Goal: Find specific page/section: Find specific page/section

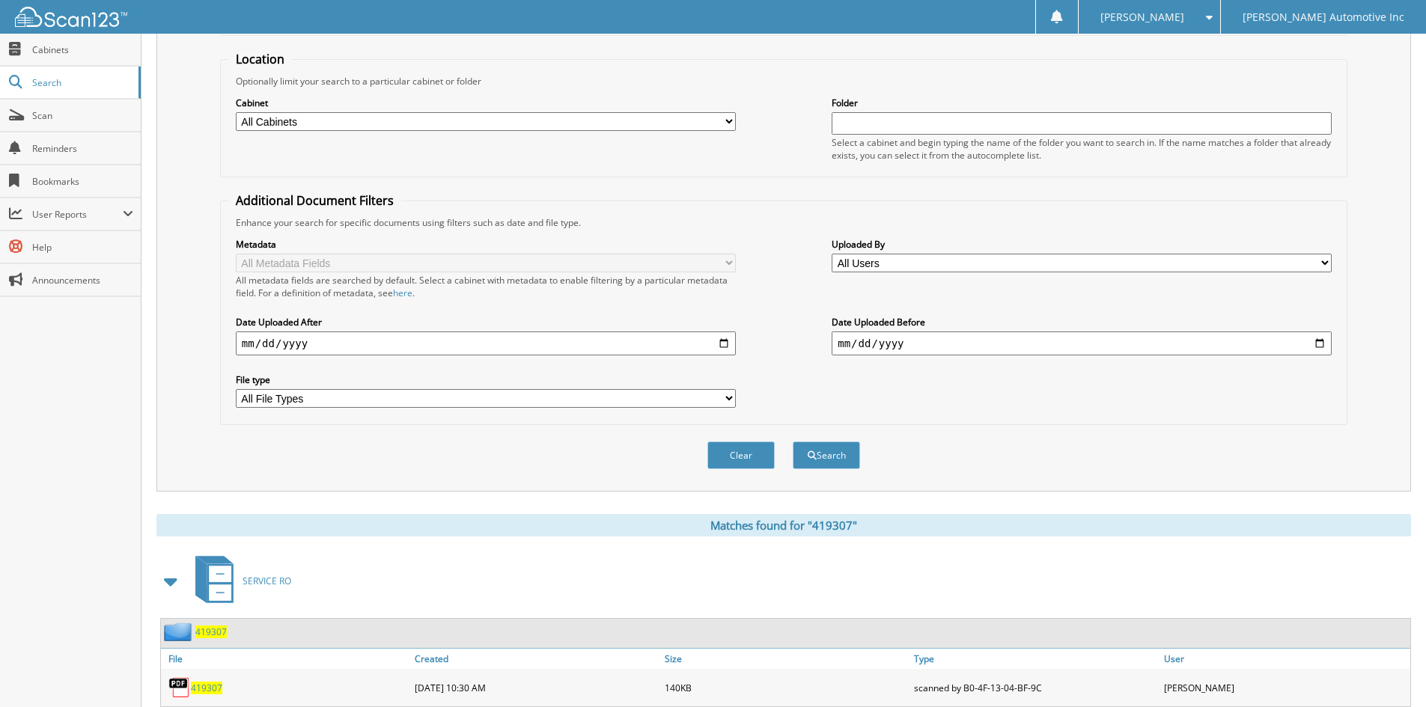
scroll to position [226, 0]
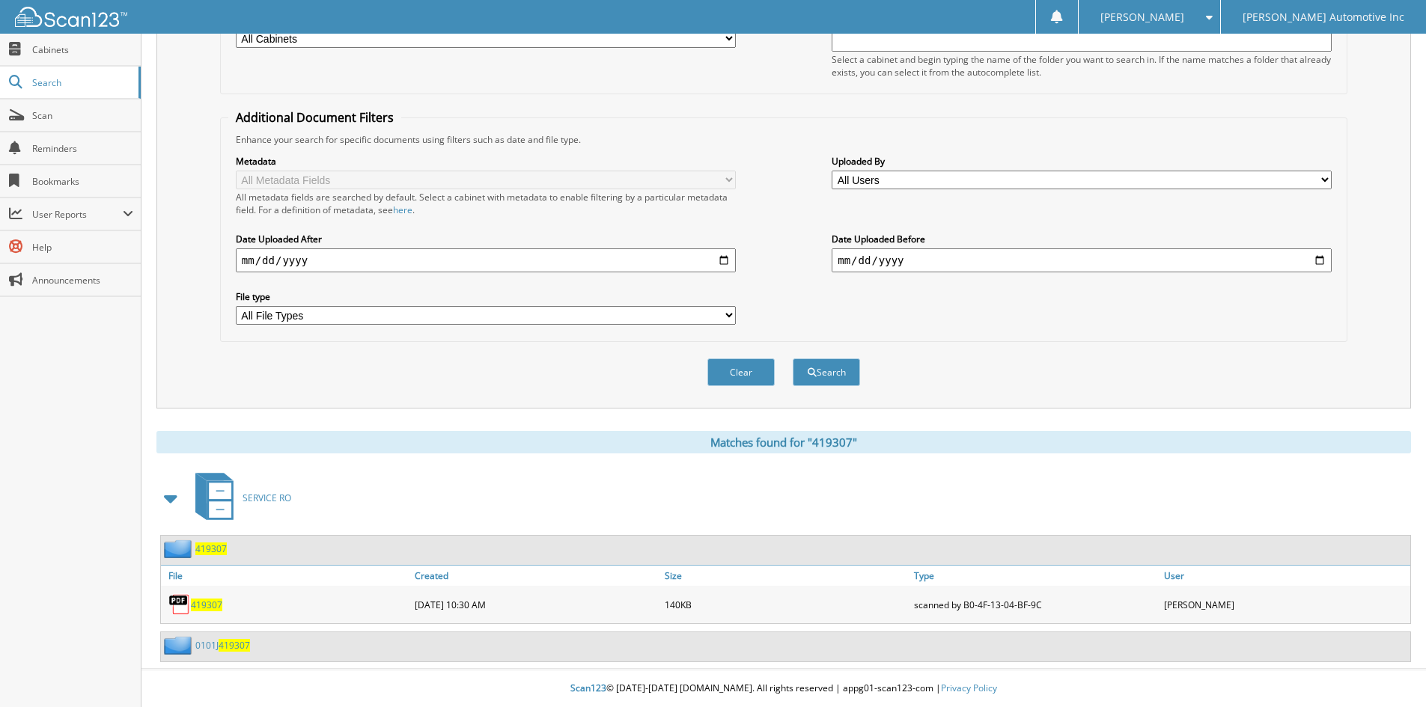
click at [212, 552] on span "419307" at bounding box center [210, 549] width 31 height 13
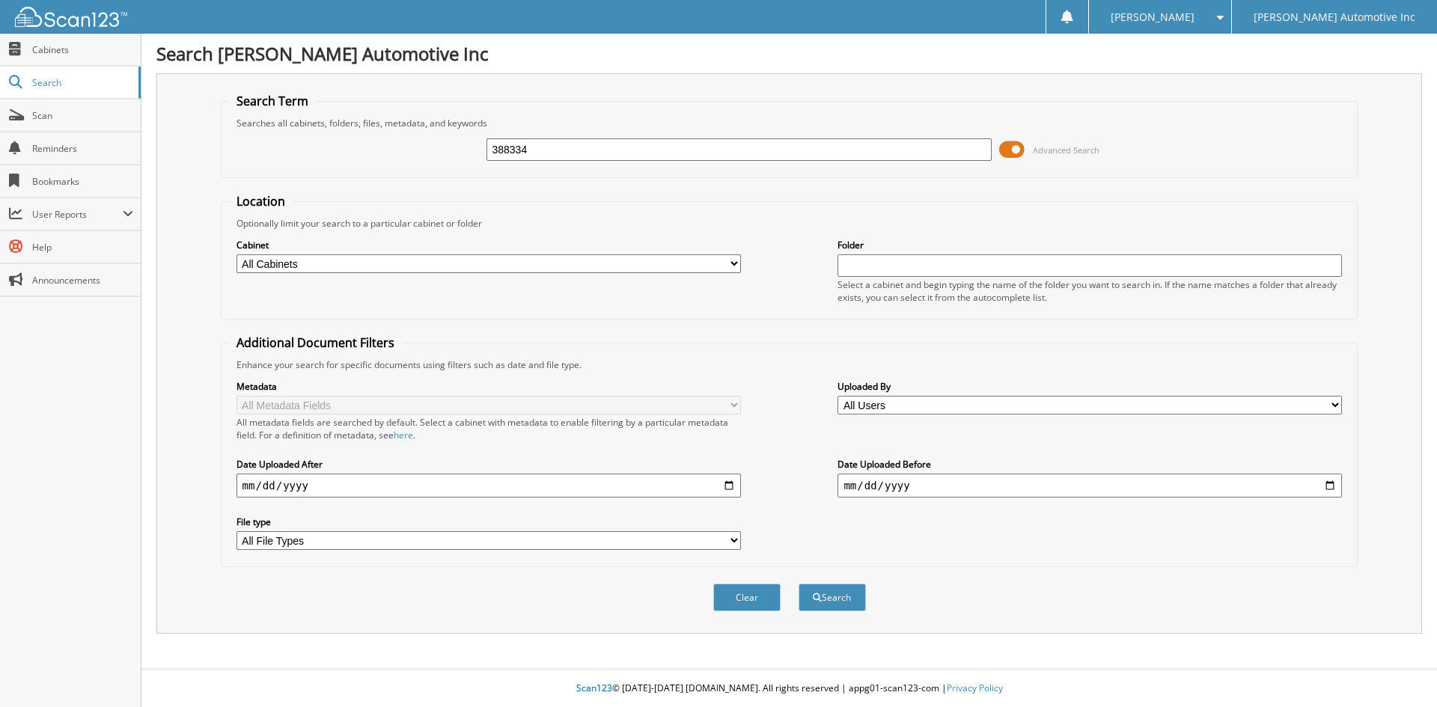
type input "388334"
click at [799, 584] on button "Search" at bounding box center [832, 598] width 67 height 28
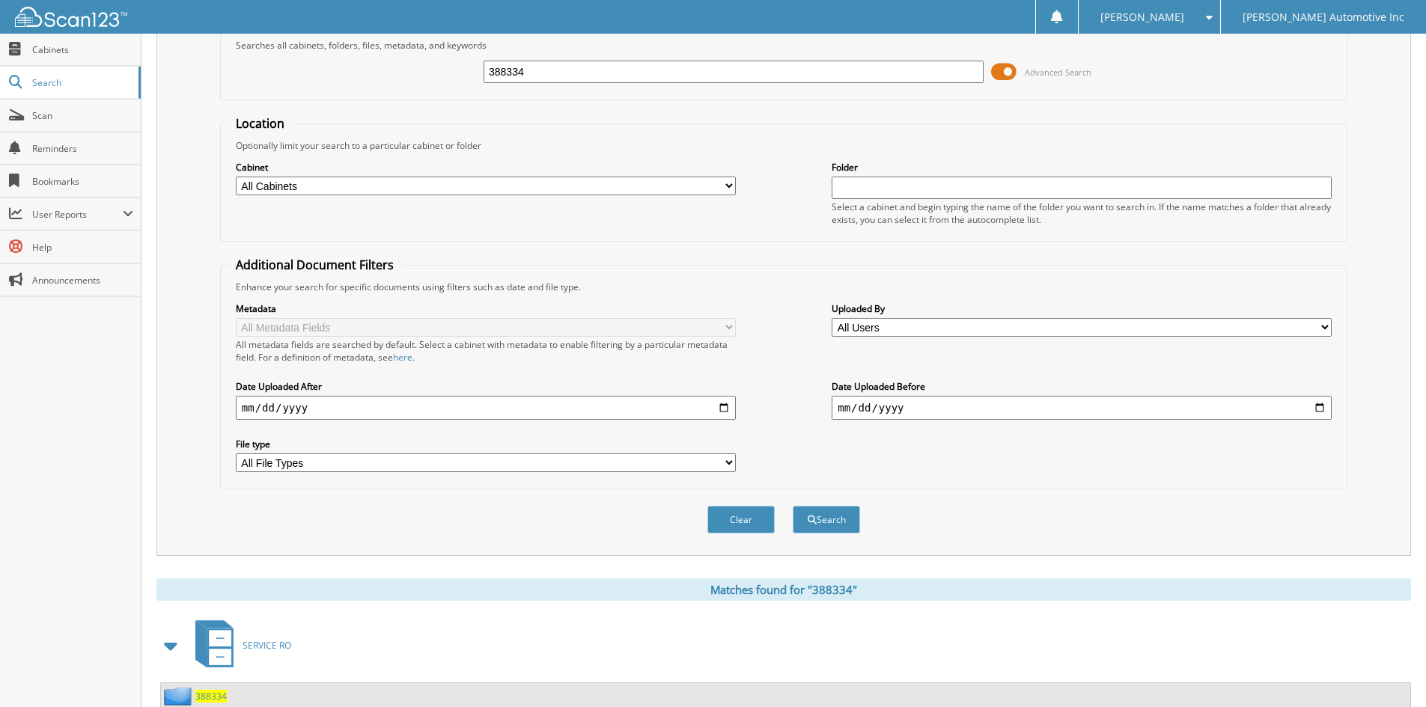
scroll to position [129, 0]
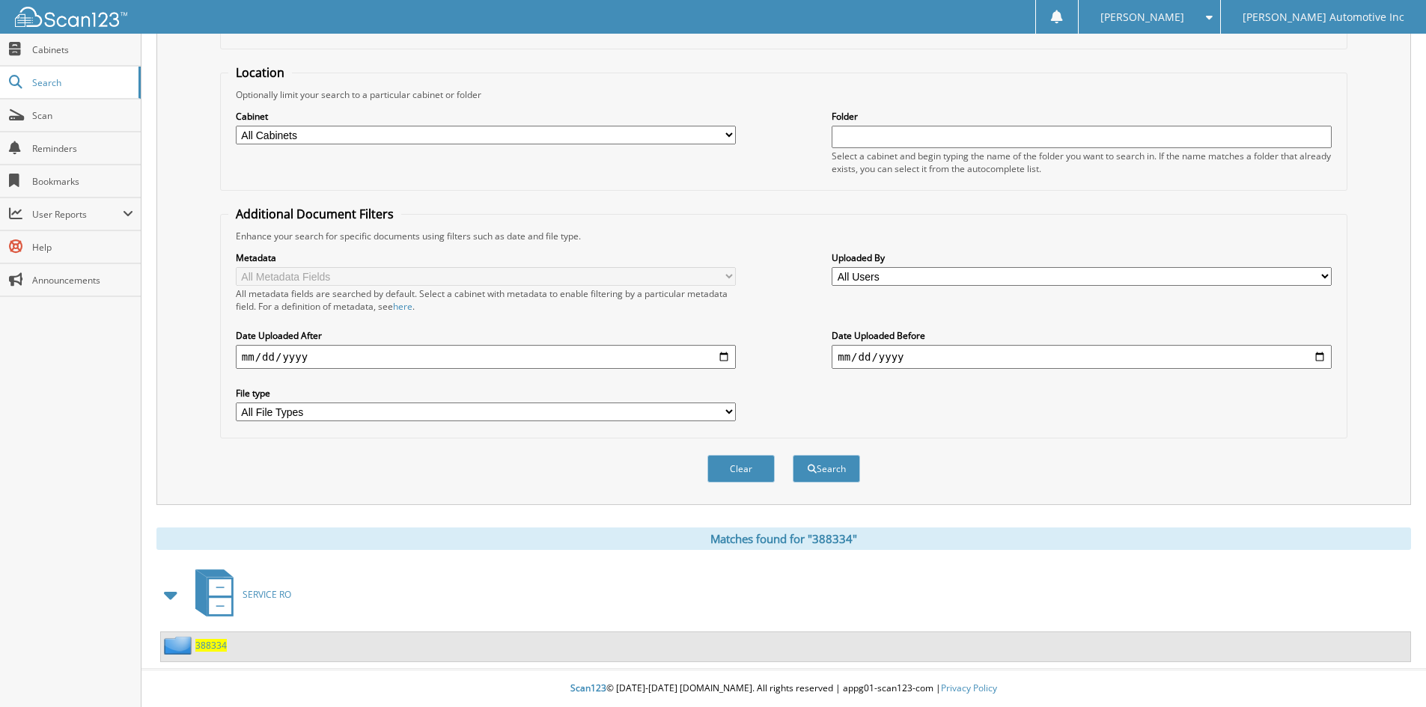
click at [210, 650] on span "388334" at bounding box center [210, 645] width 31 height 13
